Goal: Transaction & Acquisition: Purchase product/service

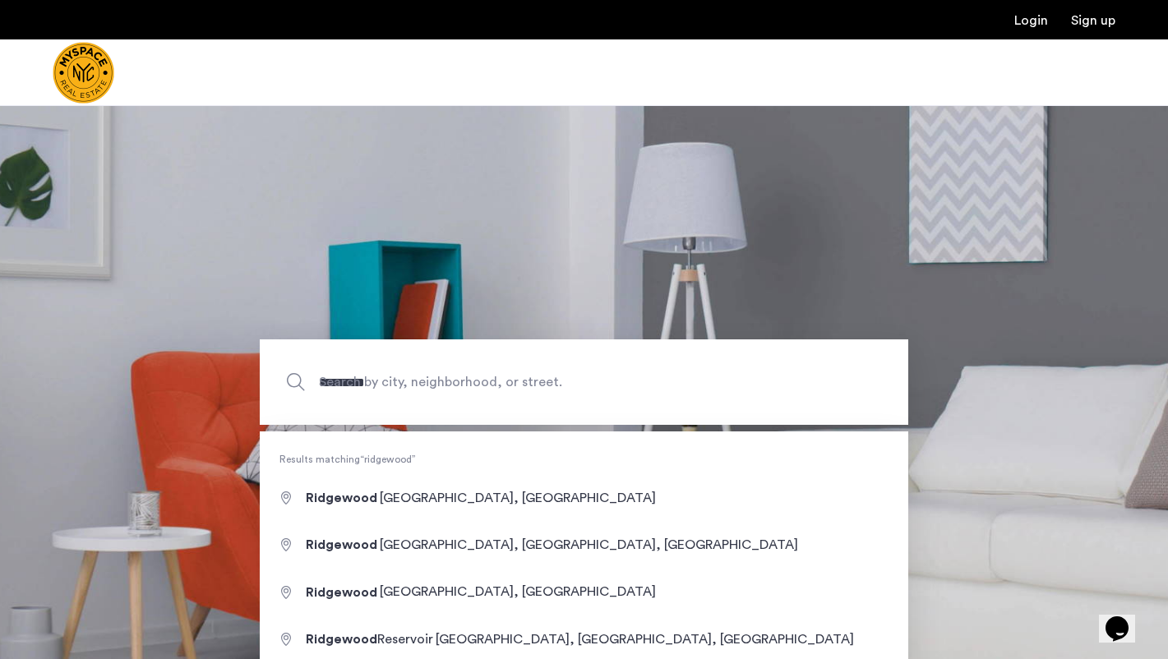
type input "**********"
drag, startPoint x: 475, startPoint y: 469, endPoint x: 450, endPoint y: 547, distance: 81.3
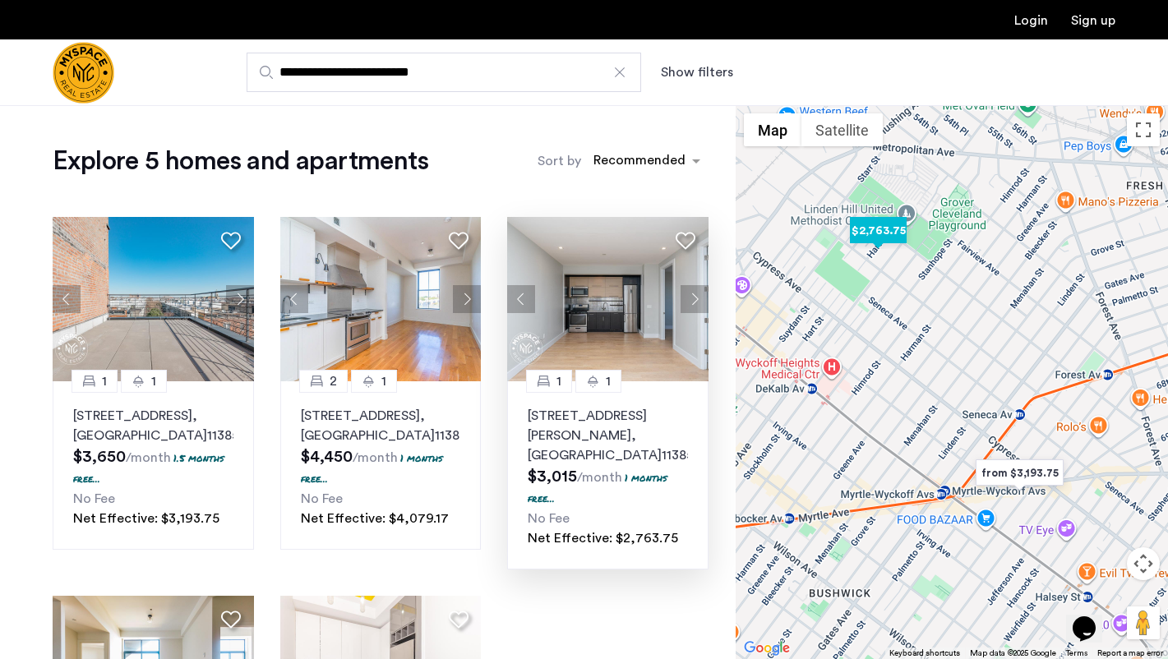
scroll to position [118, 0]
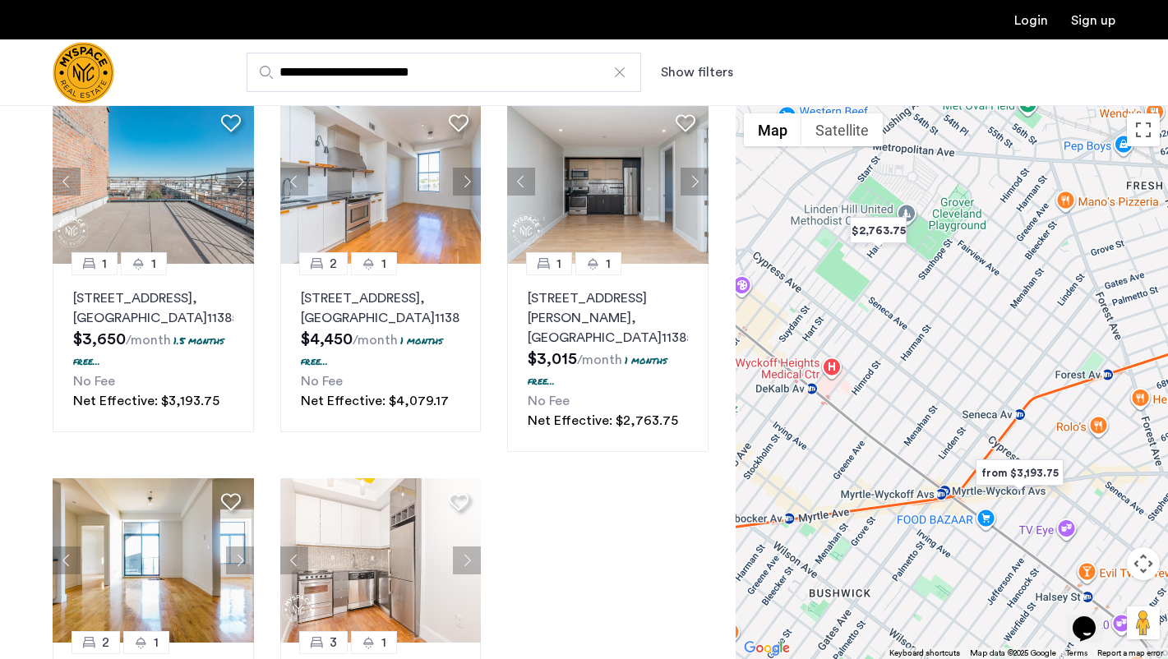
click at [450, 82] on input "**********" at bounding box center [444, 72] width 394 height 39
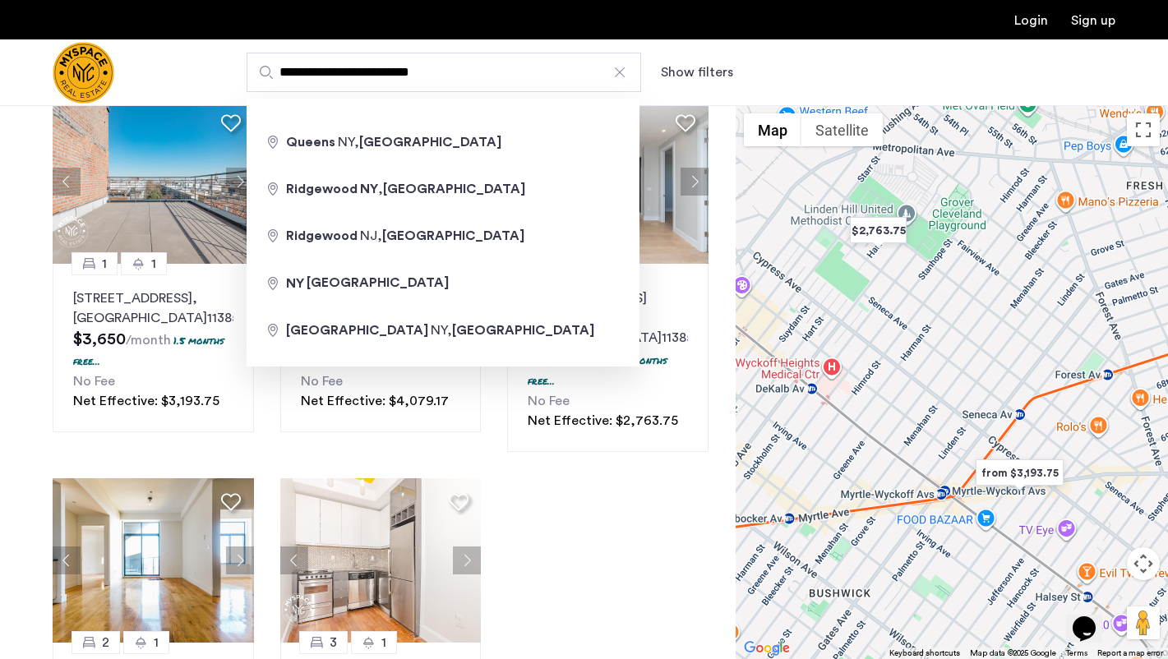
click at [450, 82] on input "**********" at bounding box center [444, 72] width 394 height 39
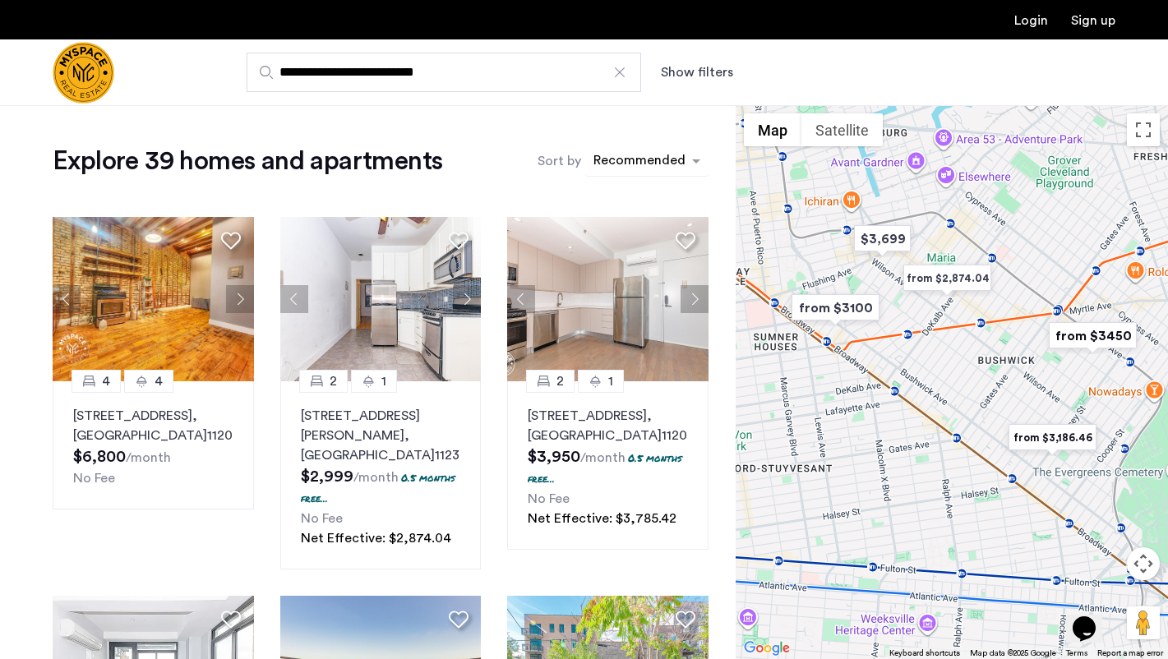
click at [625, 150] on div "Recommended" at bounding box center [638, 162] width 95 height 24
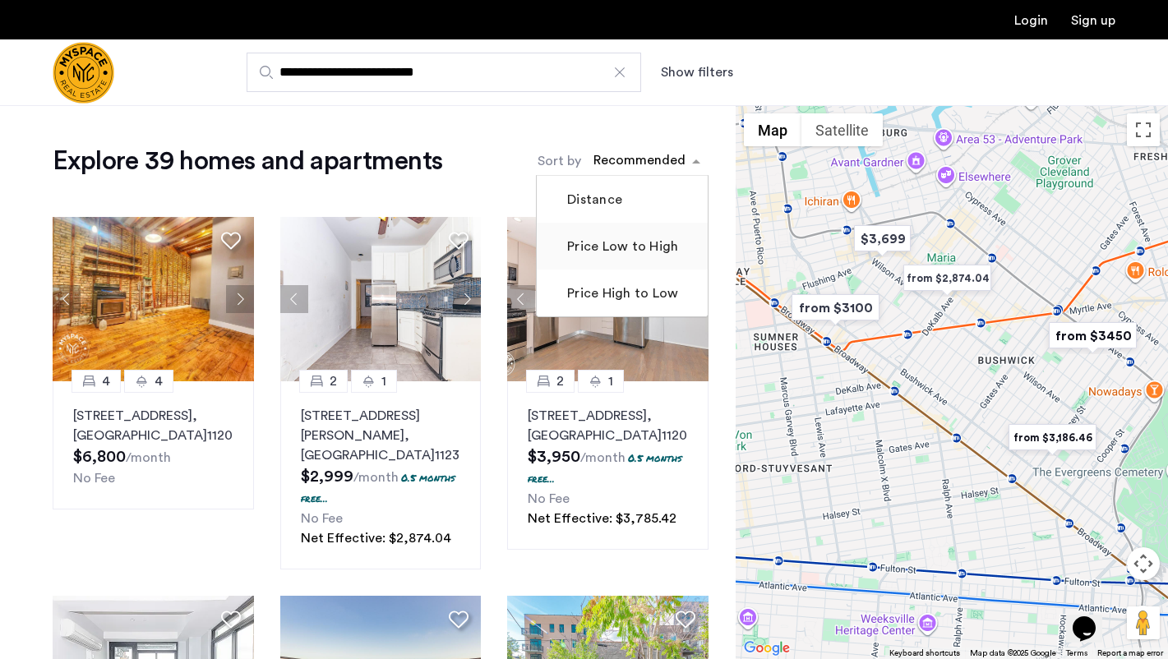
click at [621, 243] on label "Price Low to High" at bounding box center [621, 247] width 114 height 20
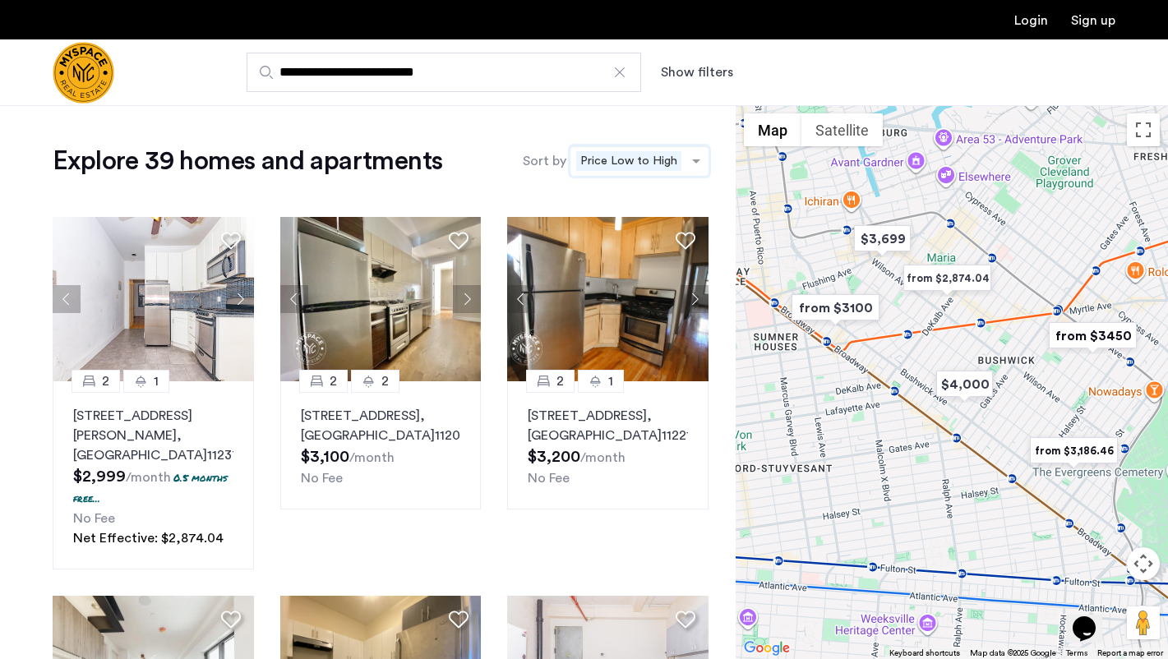
click at [501, 71] on input "**********" at bounding box center [444, 72] width 394 height 39
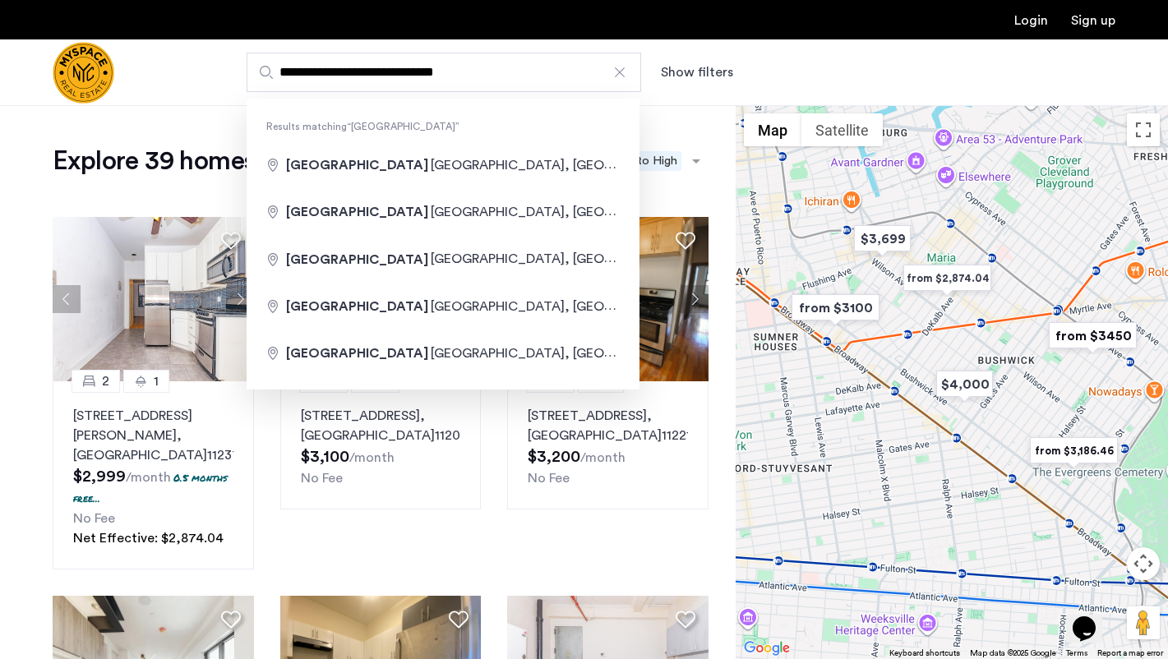
drag, startPoint x: 501, startPoint y: 71, endPoint x: 488, endPoint y: 210, distance: 139.4
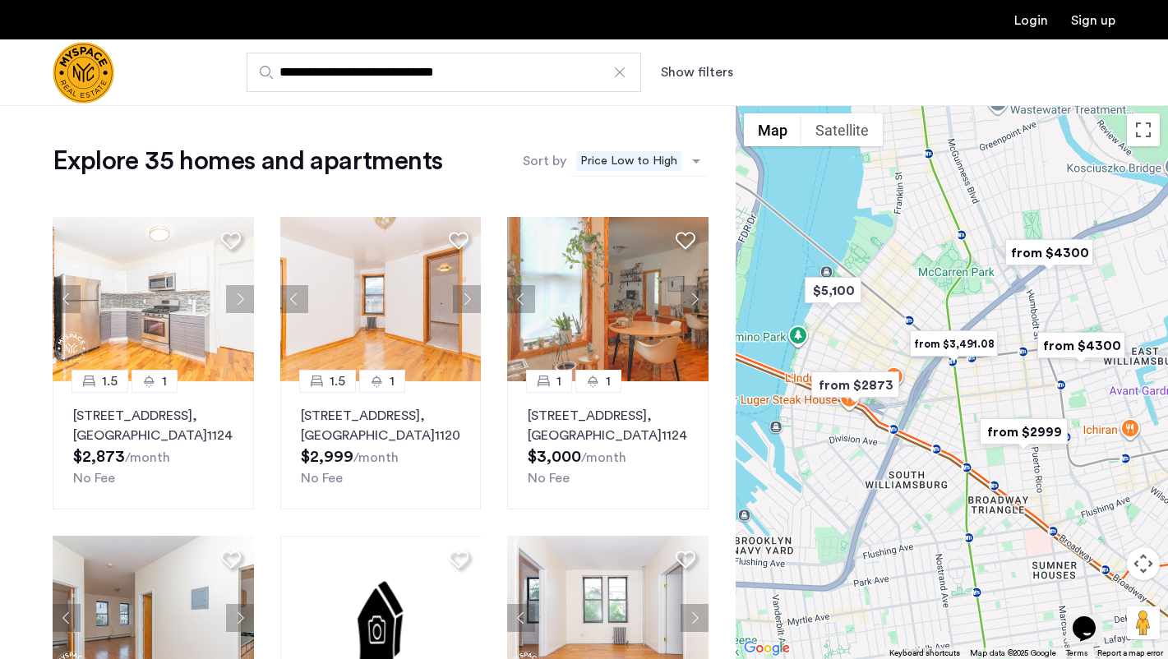
click at [644, 159] on span "Price Low to High" at bounding box center [628, 161] width 105 height 20
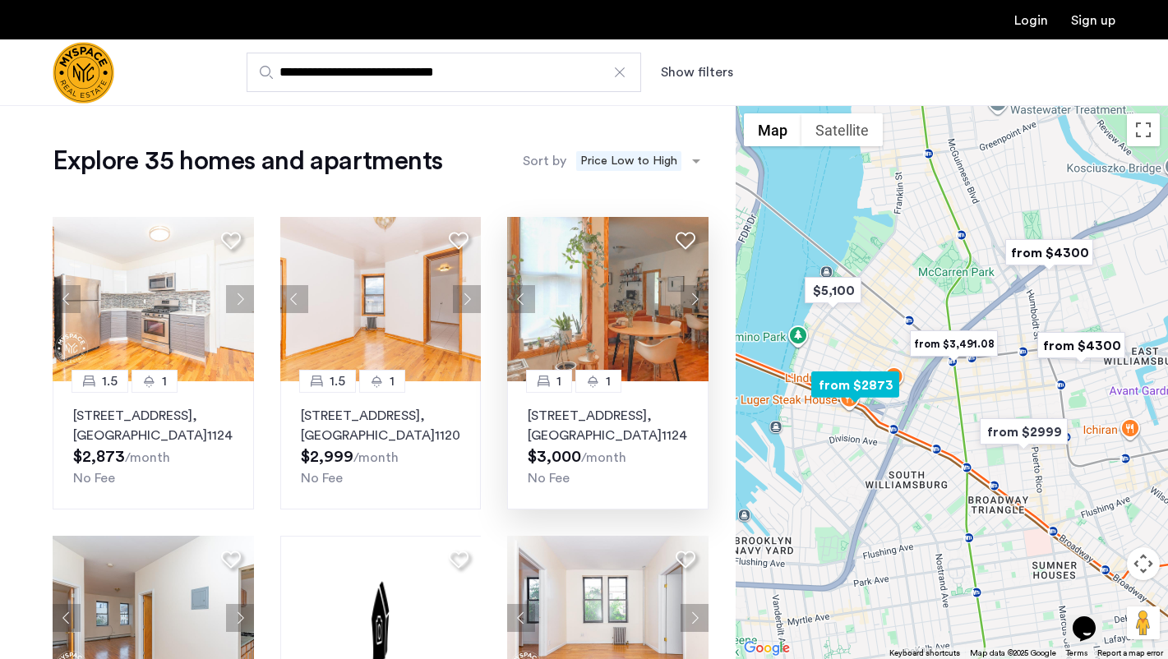
click at [690, 295] on button "Next apartment" at bounding box center [694, 299] width 28 height 28
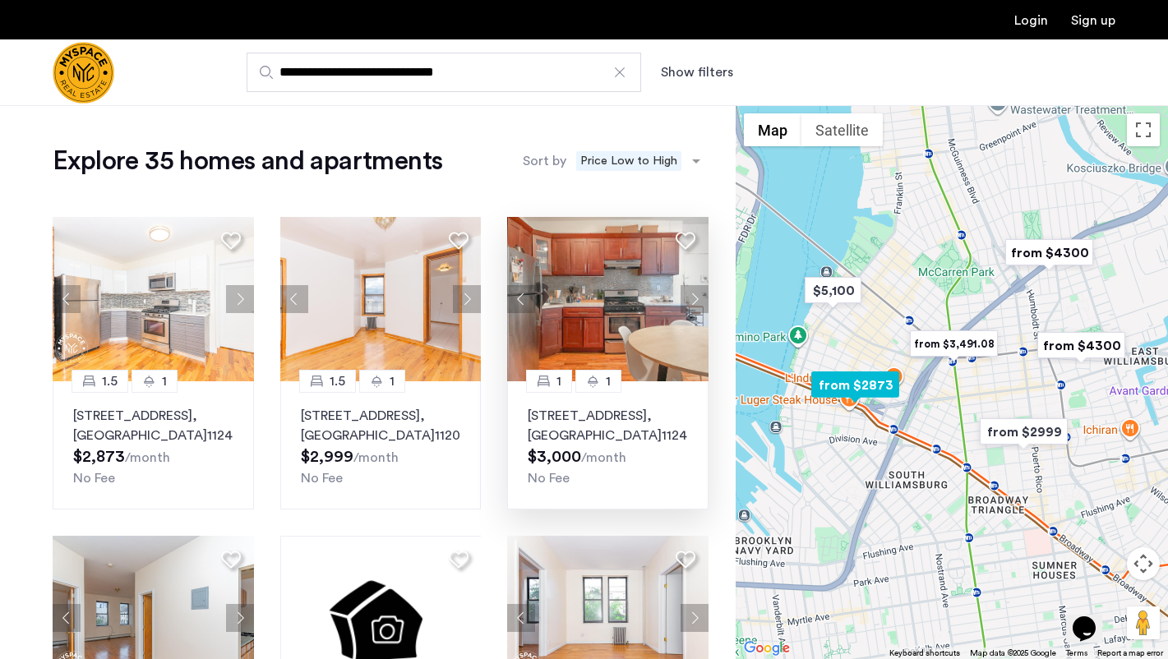
click at [690, 295] on button "Next apartment" at bounding box center [694, 299] width 28 height 28
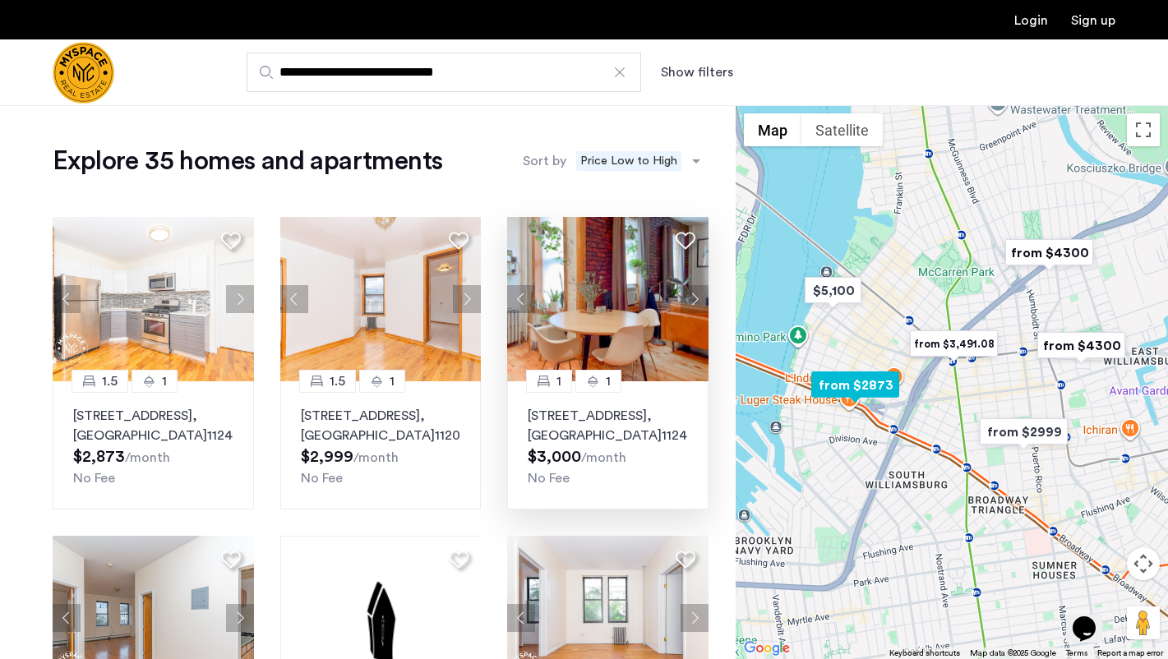
click at [699, 297] on button "Next apartment" at bounding box center [694, 299] width 28 height 28
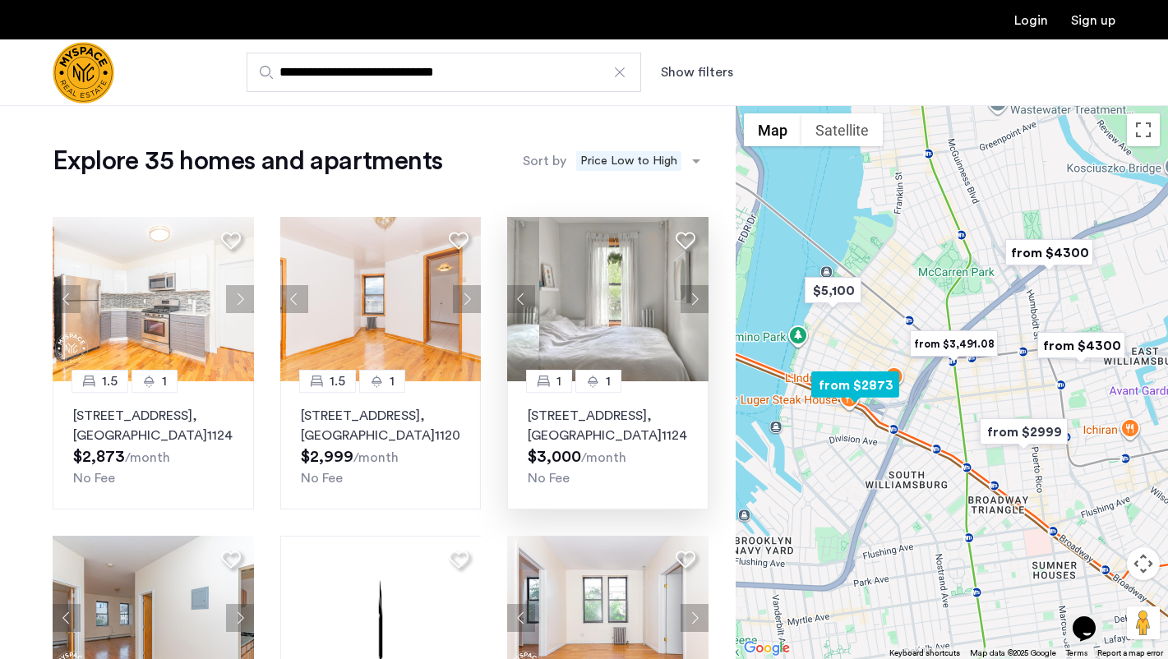
click at [699, 297] on button "Next apartment" at bounding box center [694, 299] width 28 height 28
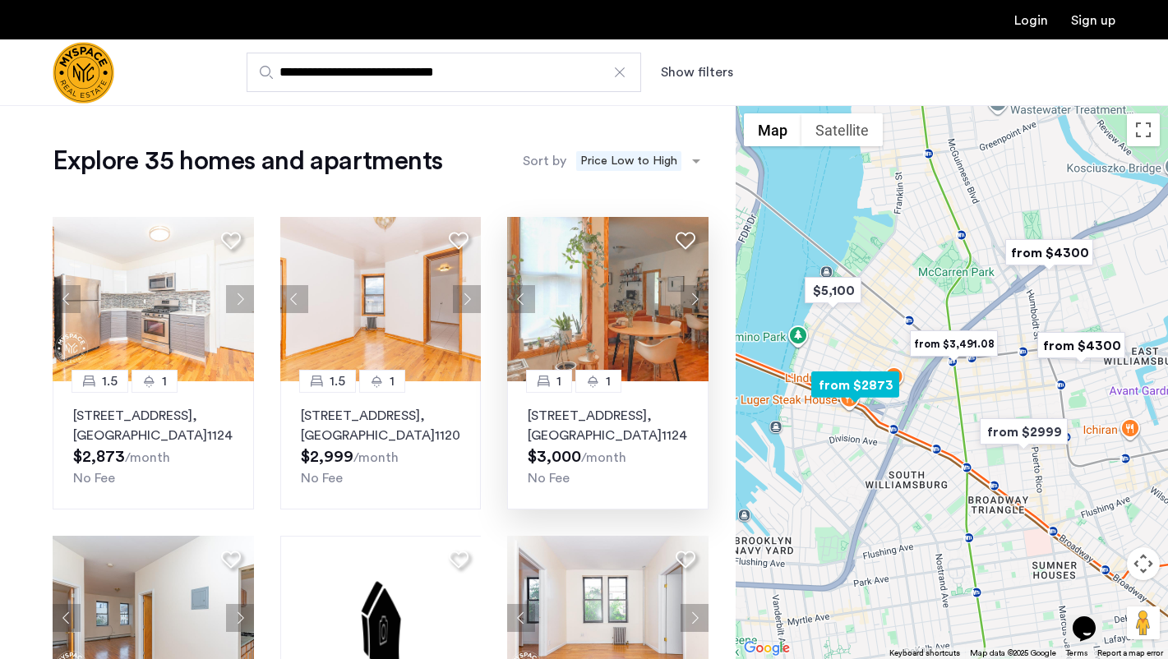
click at [699, 297] on button "Next apartment" at bounding box center [694, 299] width 28 height 28
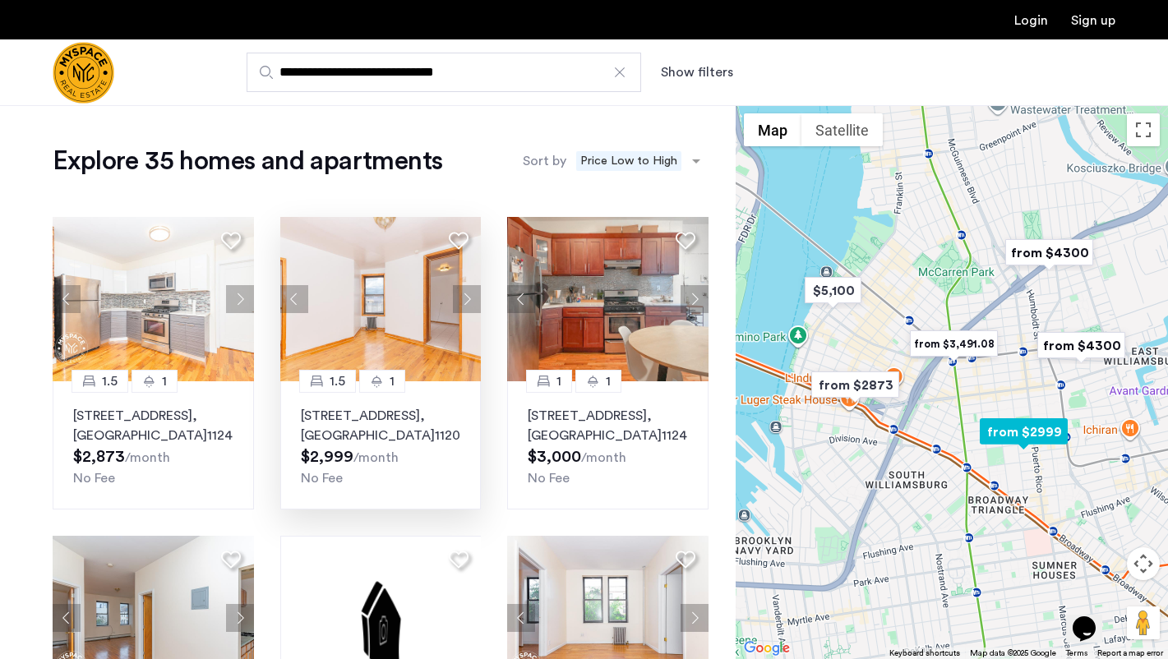
click at [463, 300] on button "Next apartment" at bounding box center [467, 299] width 28 height 28
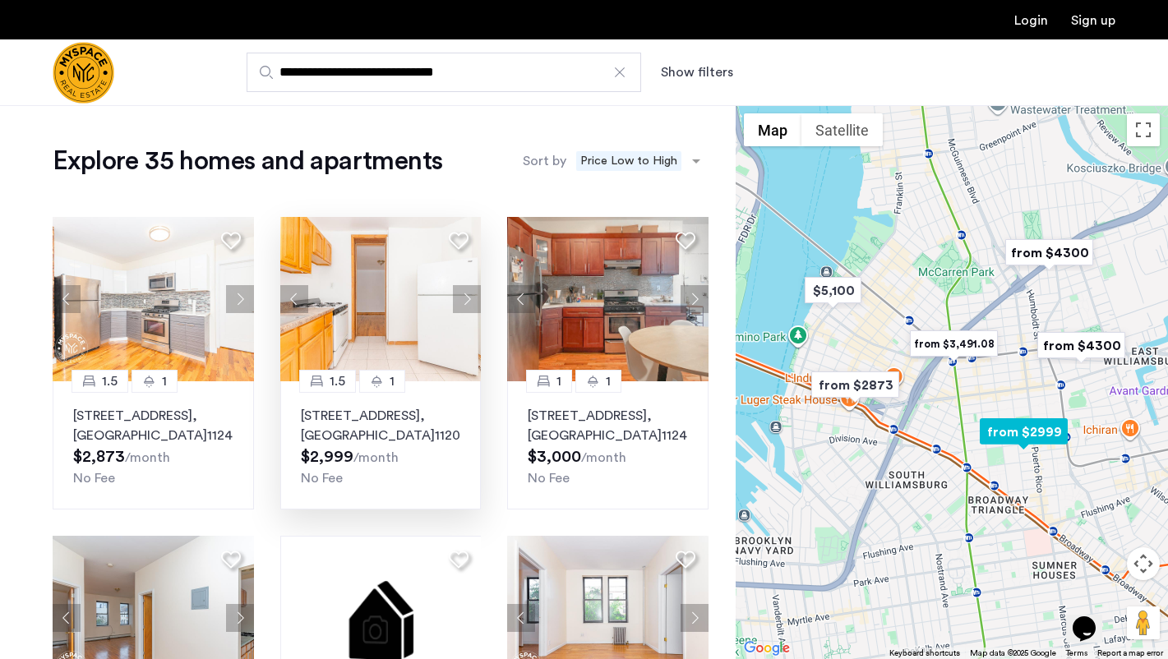
click at [463, 300] on button "Next apartment" at bounding box center [467, 299] width 28 height 28
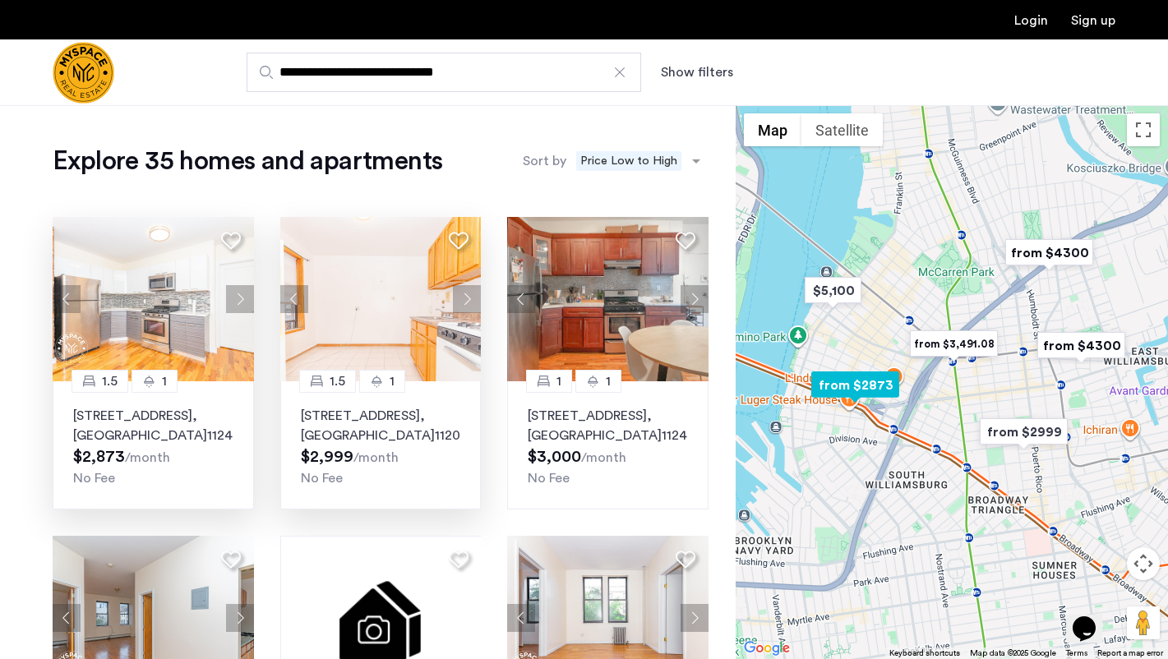
click at [230, 307] on button "Next apartment" at bounding box center [240, 299] width 28 height 28
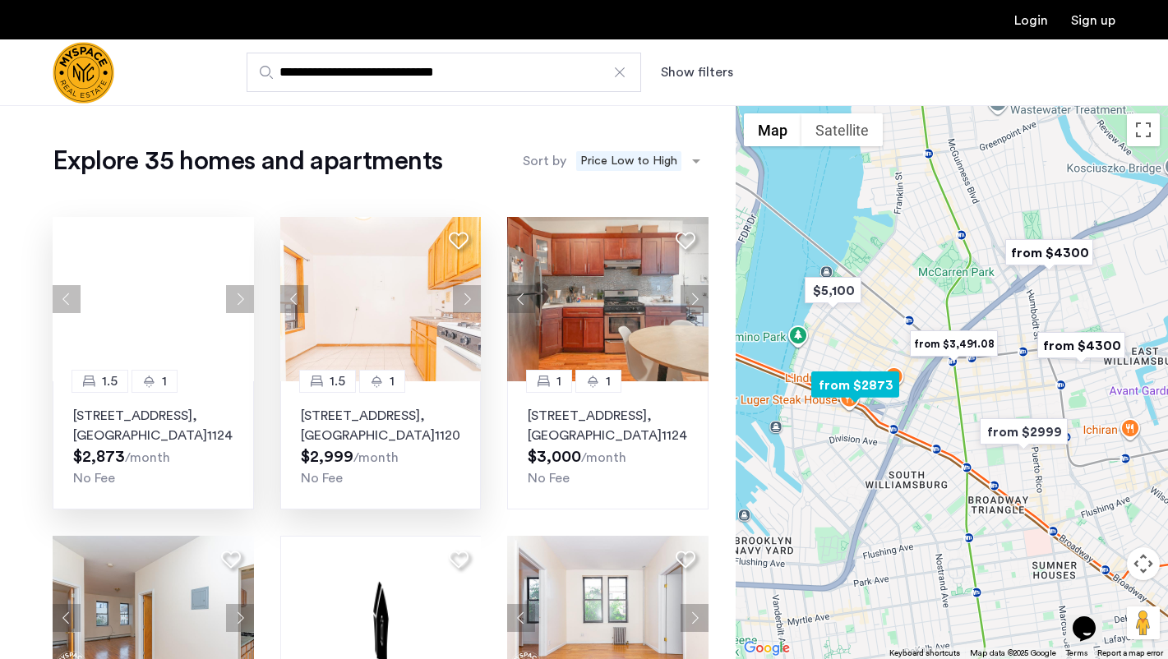
click at [230, 307] on button "Next apartment" at bounding box center [240, 299] width 28 height 28
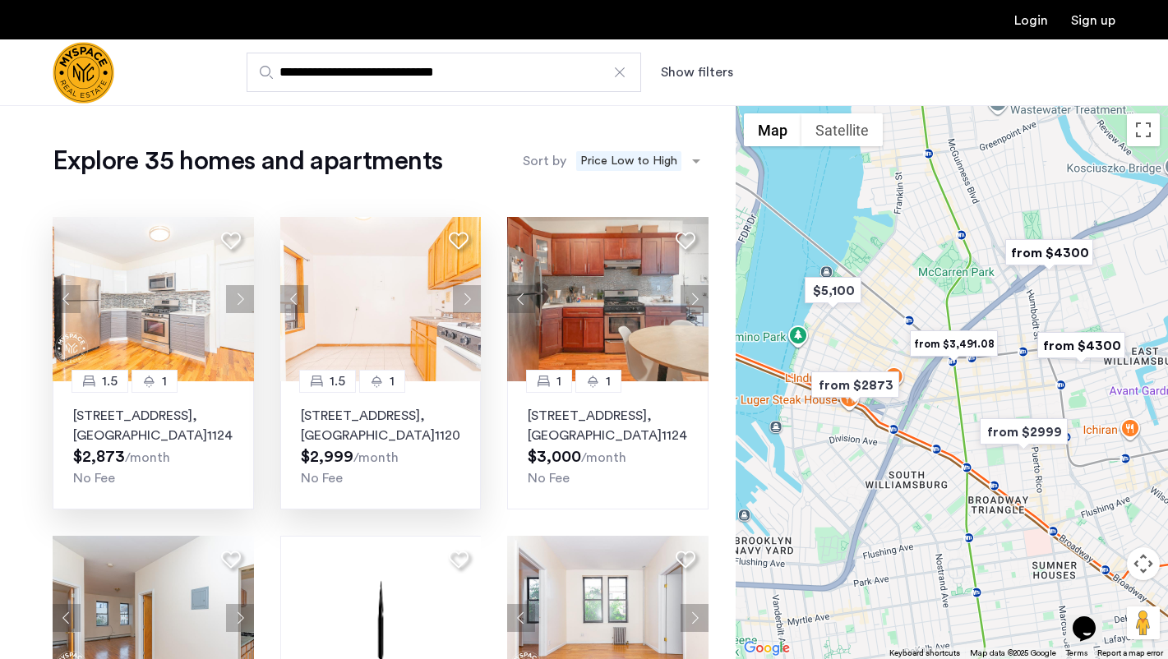
click at [427, 88] on input "**********" at bounding box center [444, 72] width 394 height 39
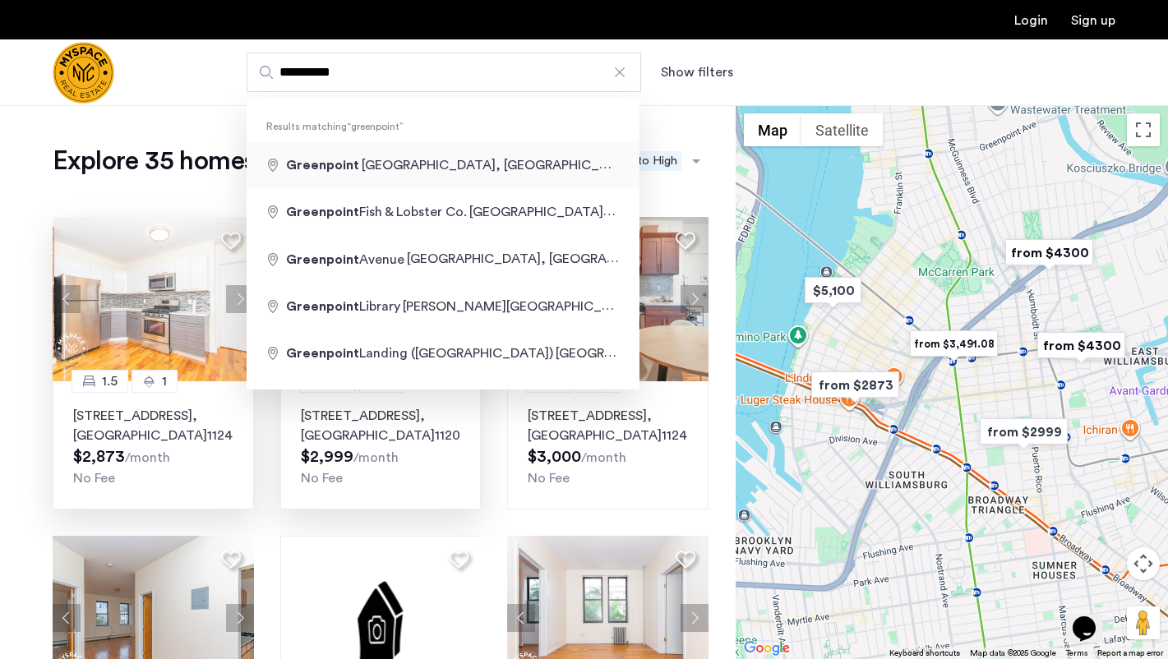
type input "**********"
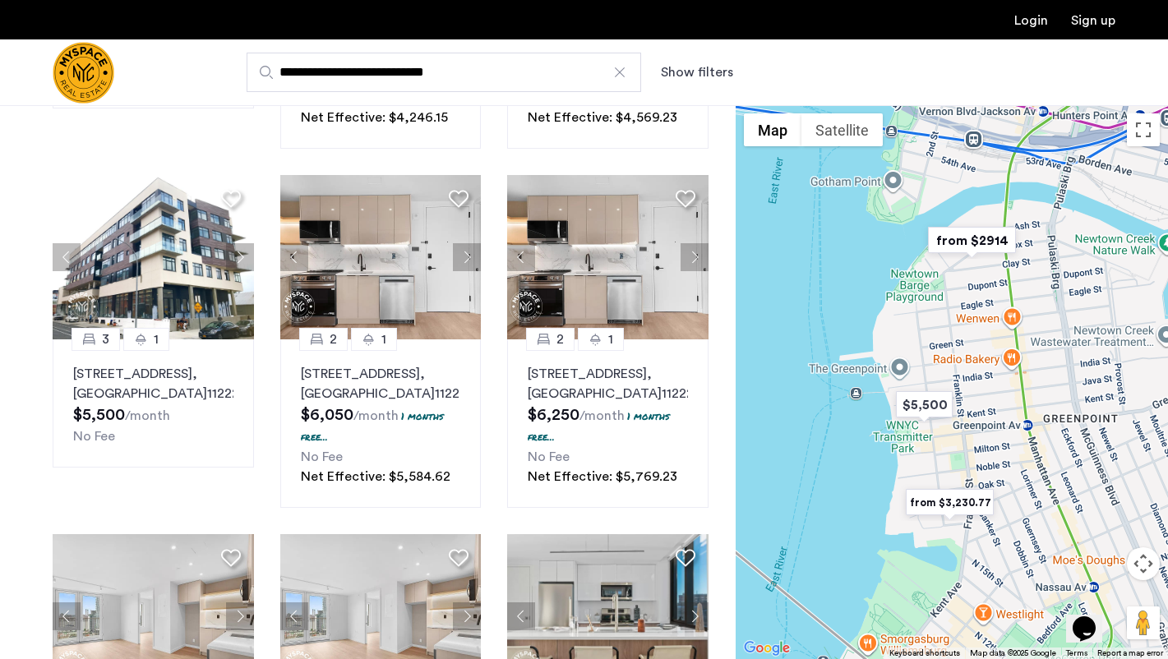
scroll to position [763, 0]
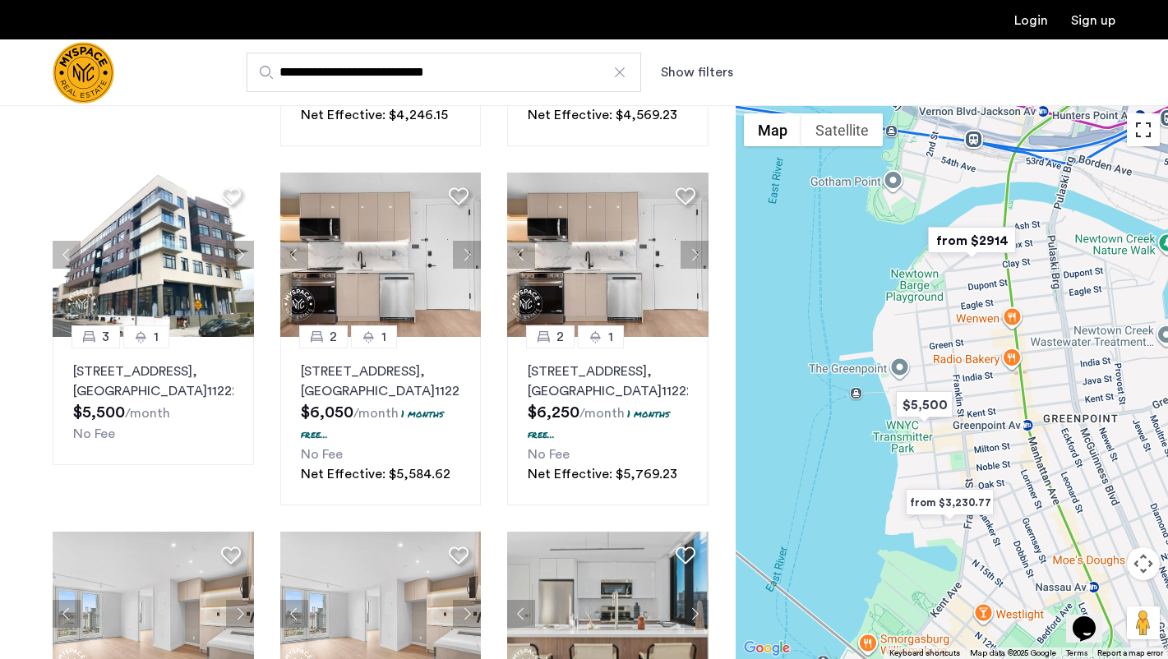
click at [1142, 140] on button "Toggle fullscreen view" at bounding box center [1143, 129] width 33 height 33
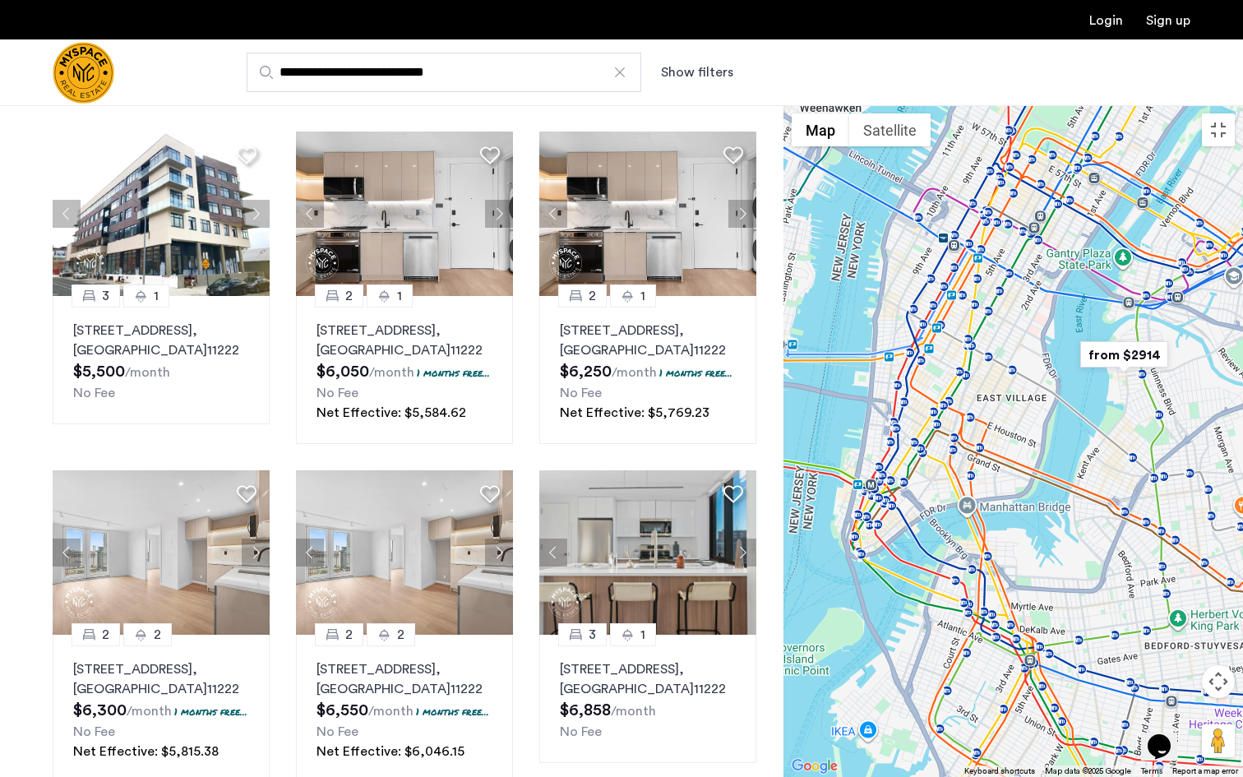
drag, startPoint x: 783, startPoint y: 467, endPoint x: 562, endPoint y: 420, distance: 226.0
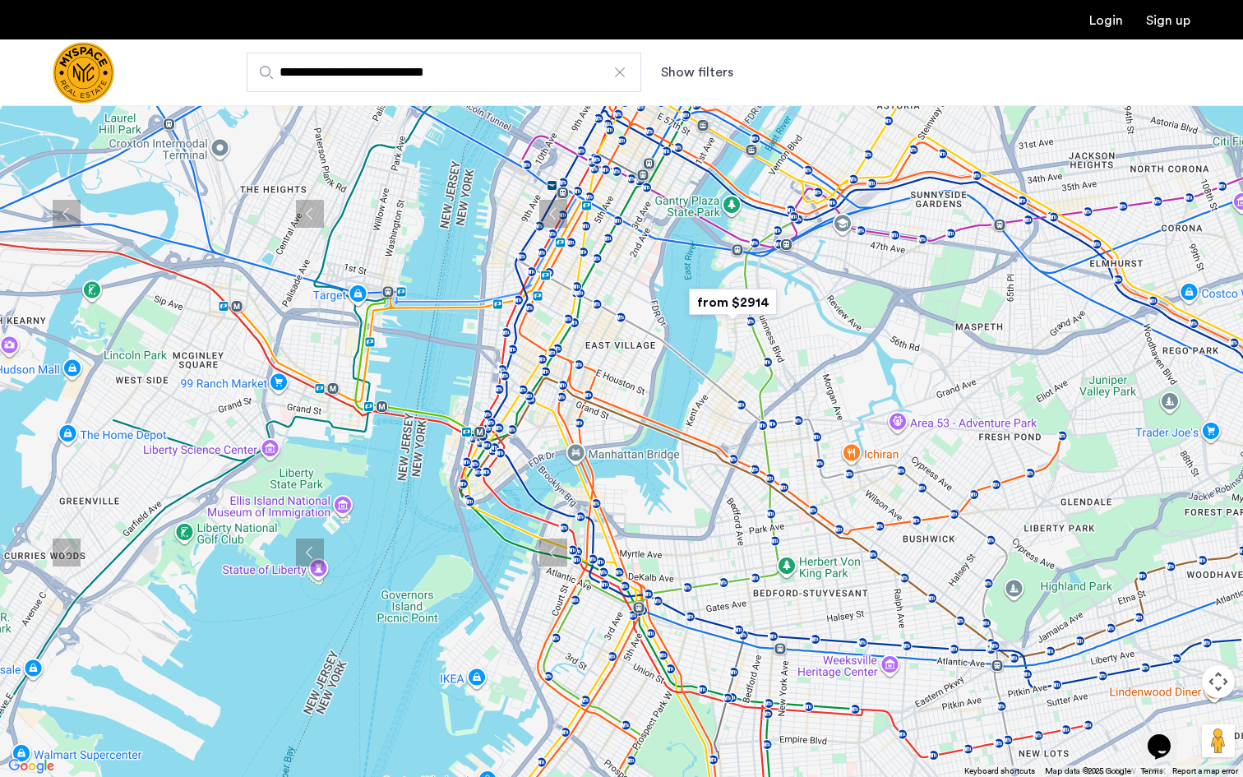
click at [562, 420] on div at bounding box center [621, 388] width 1243 height 777
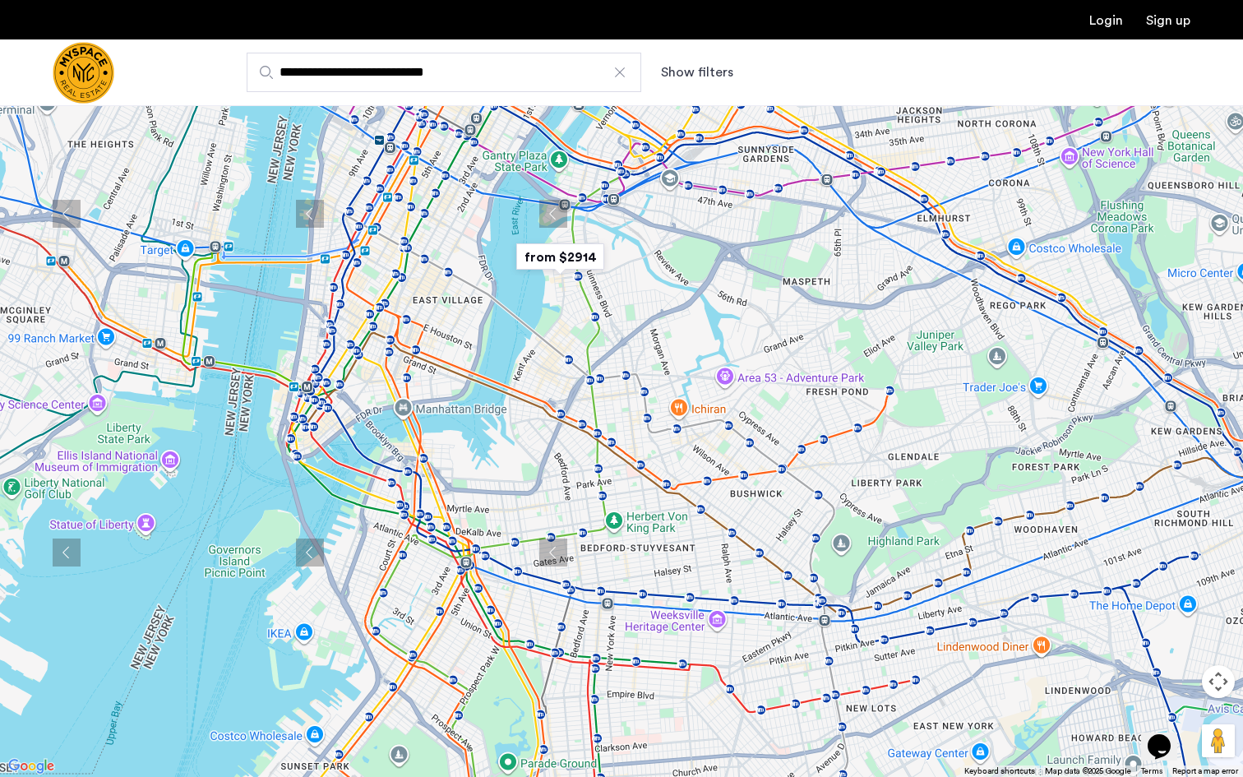
click at [1167, 23] on button "Toggle fullscreen view" at bounding box center [1218, 24] width 33 height 33
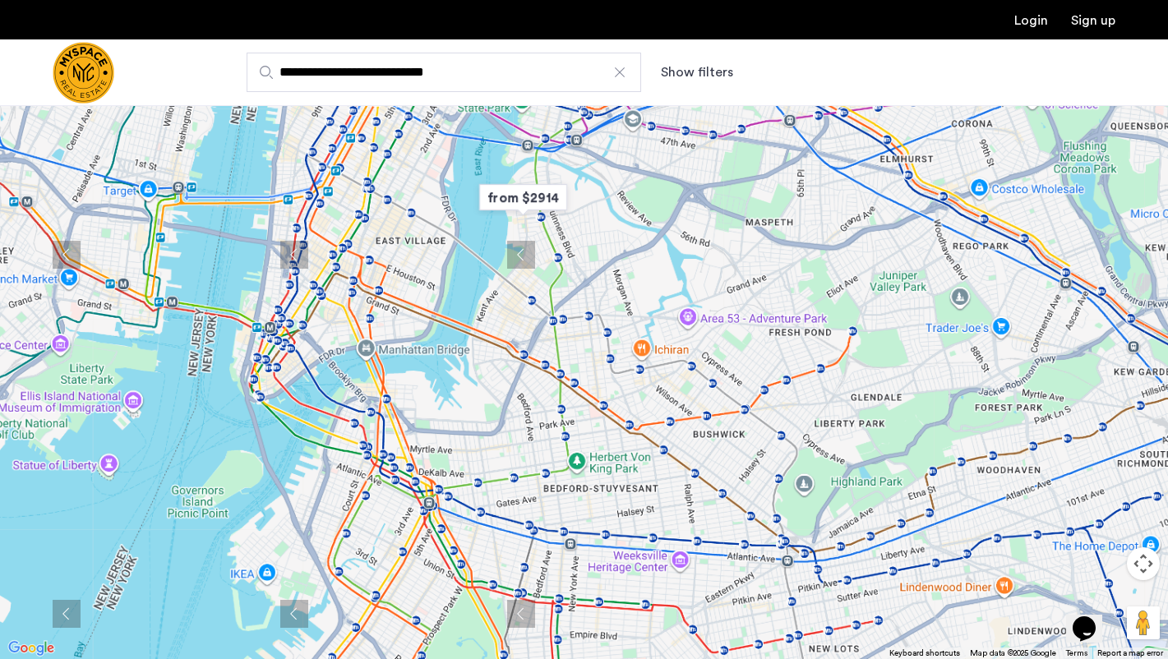
click at [622, 76] on div at bounding box center [619, 72] width 16 height 16
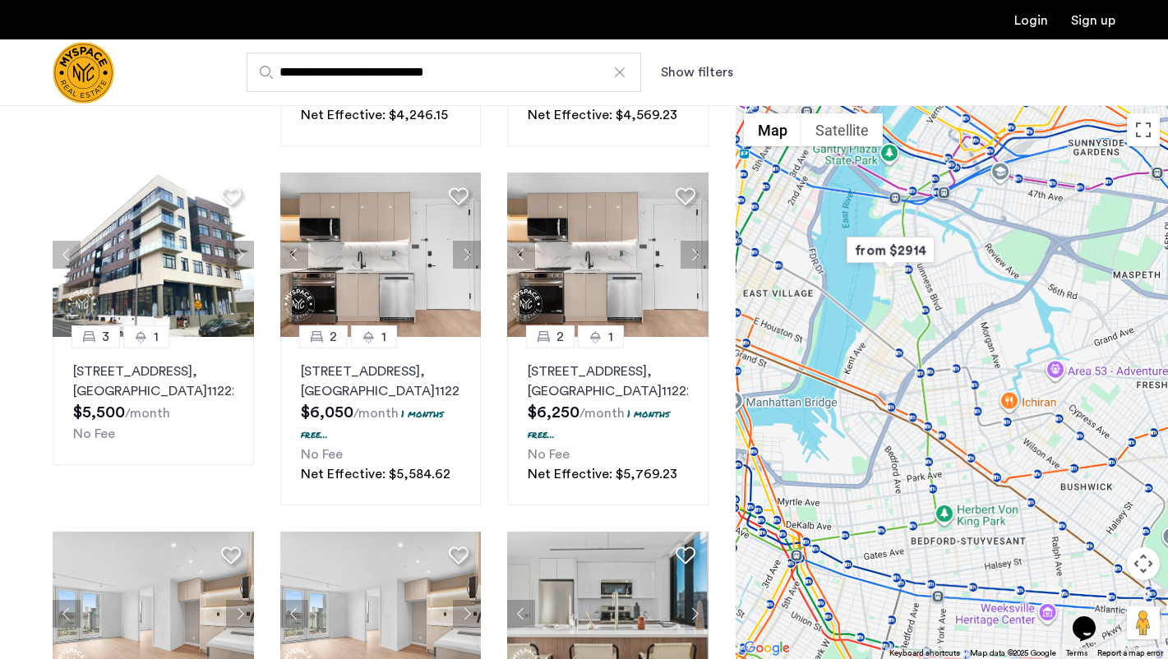
click at [622, 76] on input "**********" at bounding box center [444, 72] width 394 height 39
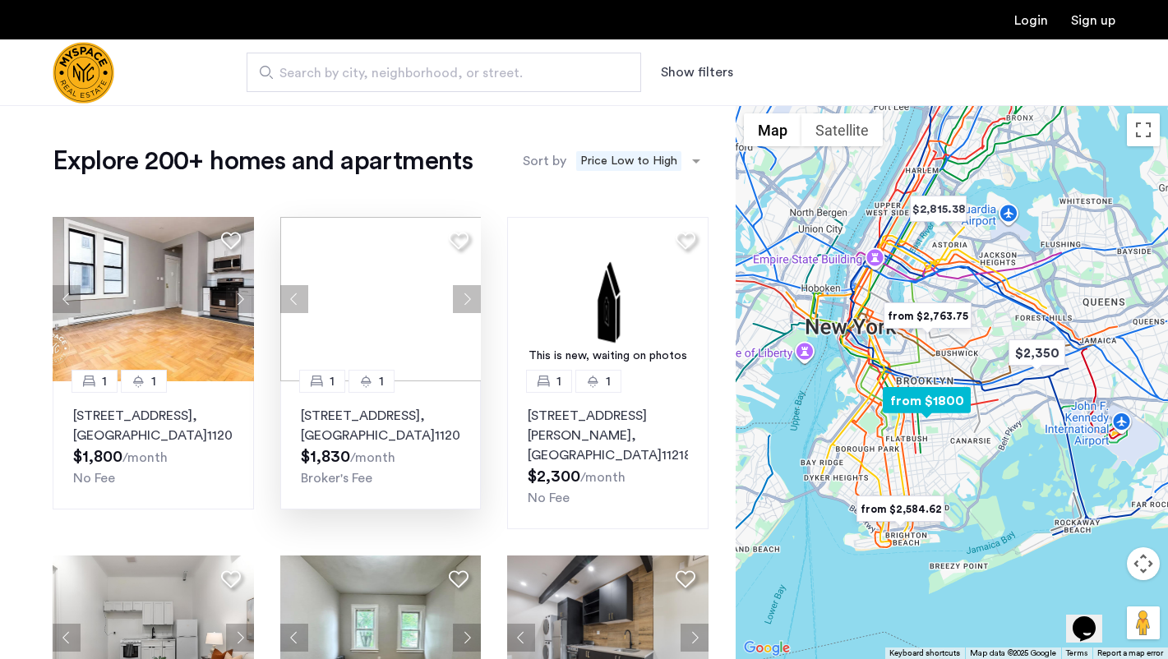
click at [467, 296] on button "Next apartment" at bounding box center [467, 299] width 28 height 28
click at [417, 423] on p "[STREET_ADDRESS]" at bounding box center [381, 425] width 160 height 39
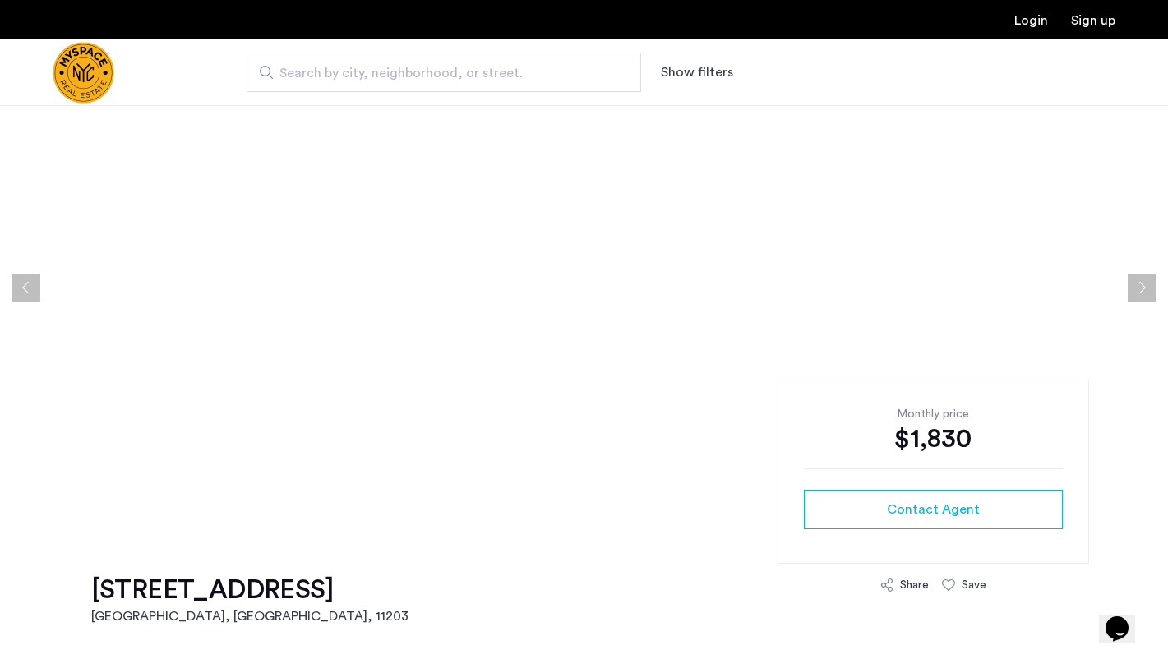
scroll to position [90, 0]
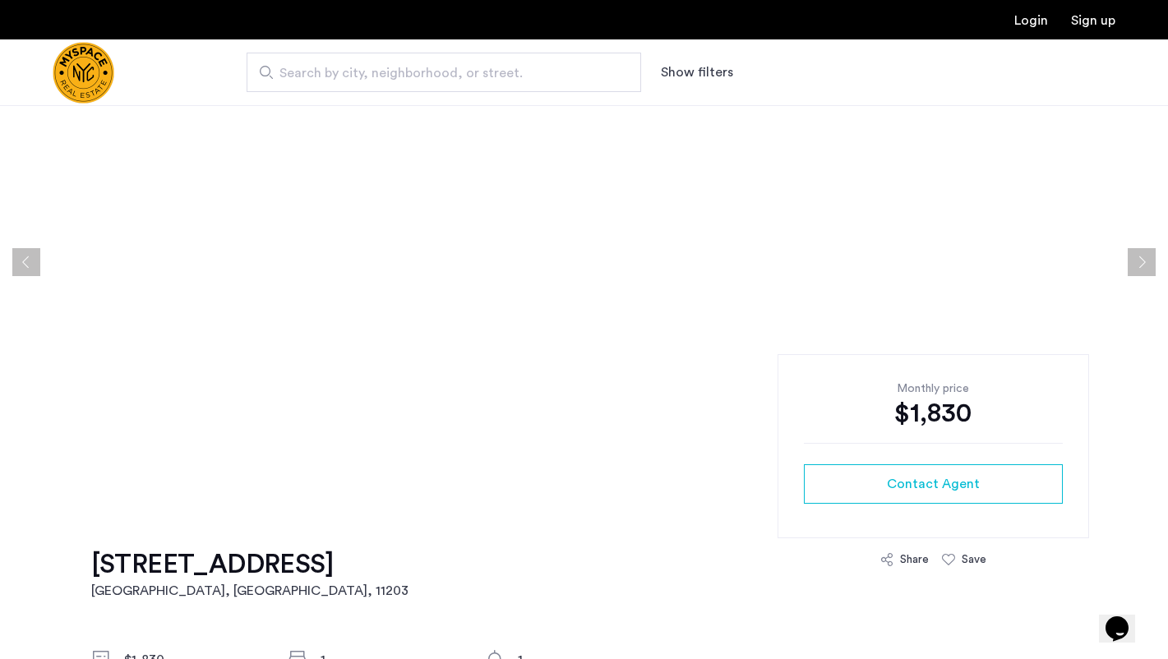
click at [1146, 260] on button "Next apartment" at bounding box center [1142, 262] width 28 height 28
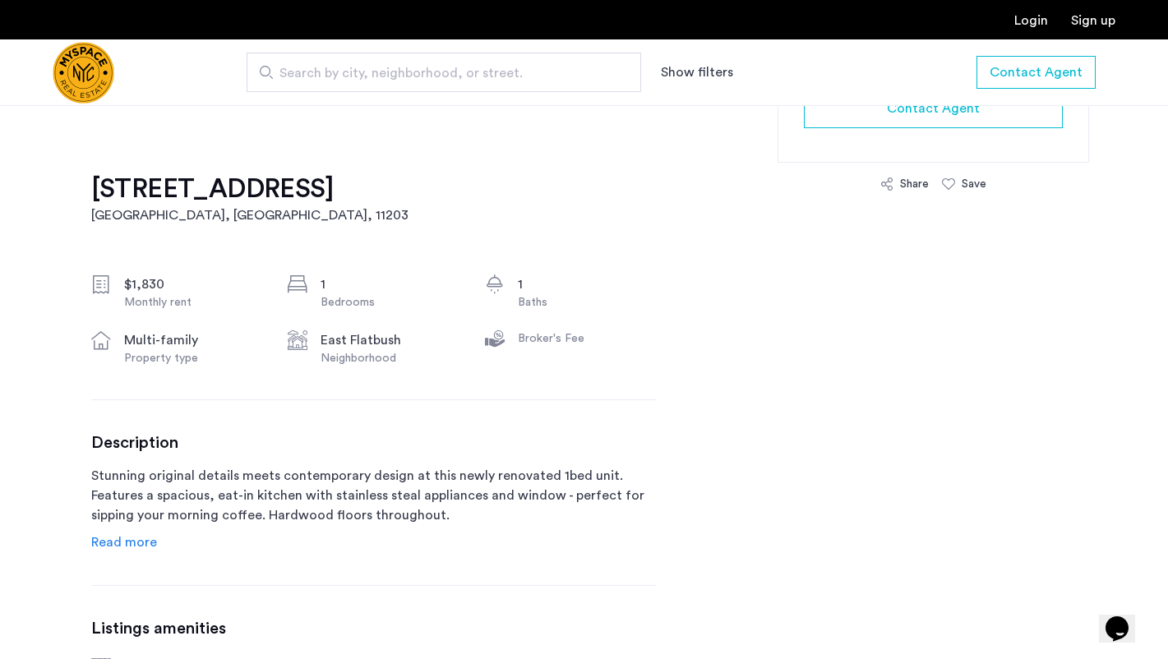
scroll to position [523, 0]
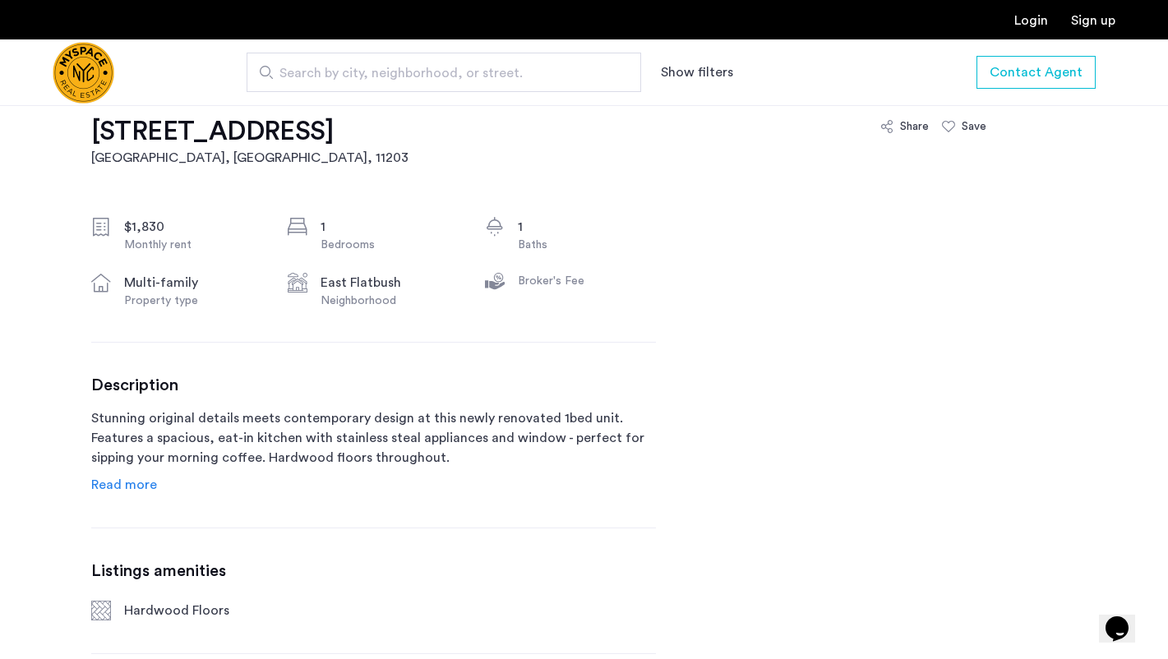
click at [546, 279] on div "Broker's Fee" at bounding box center [587, 281] width 138 height 16
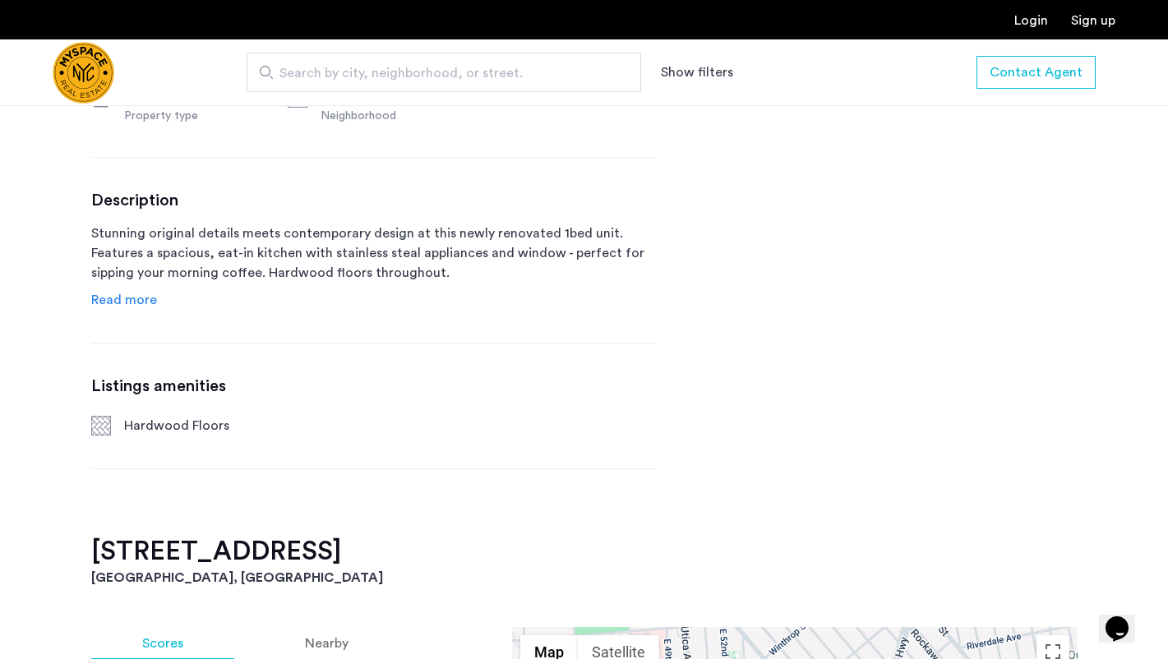
scroll to position [734, 0]
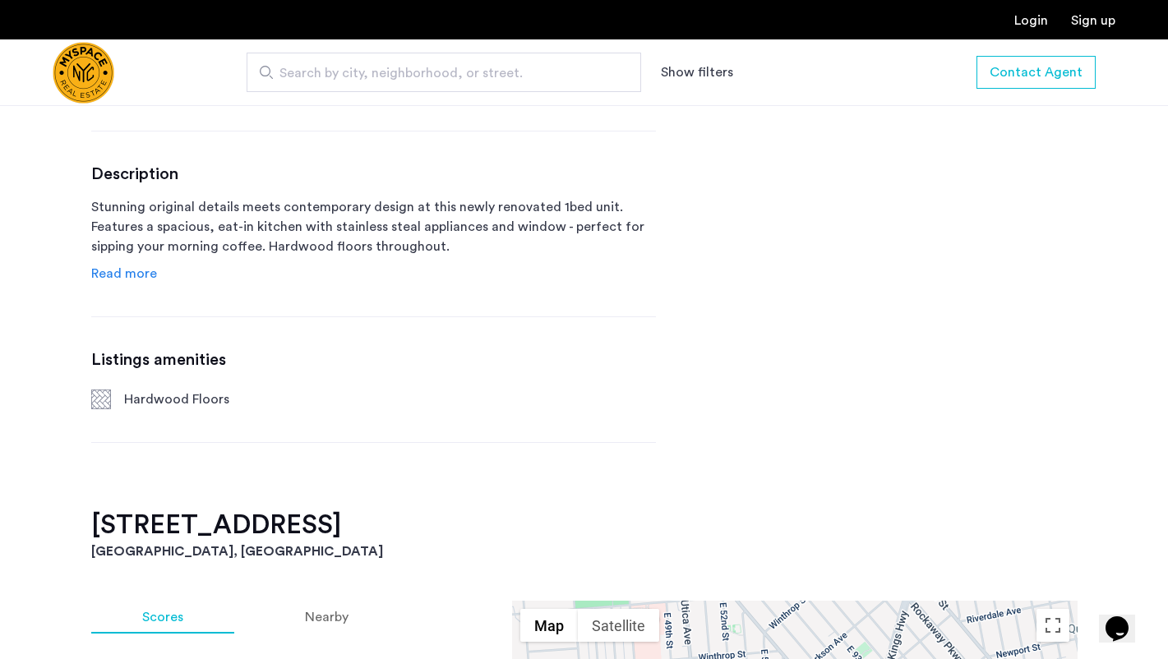
click at [136, 280] on span "Read more" at bounding box center [124, 273] width 66 height 13
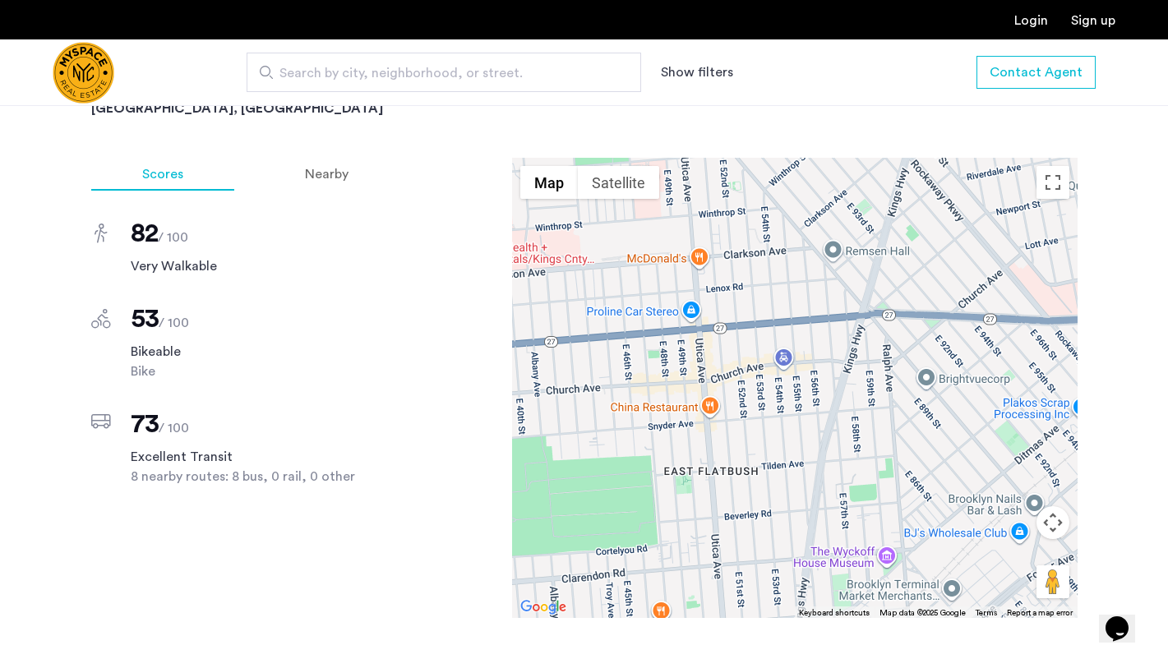
scroll to position [982, 0]
